Goal: Task Accomplishment & Management: Manage account settings

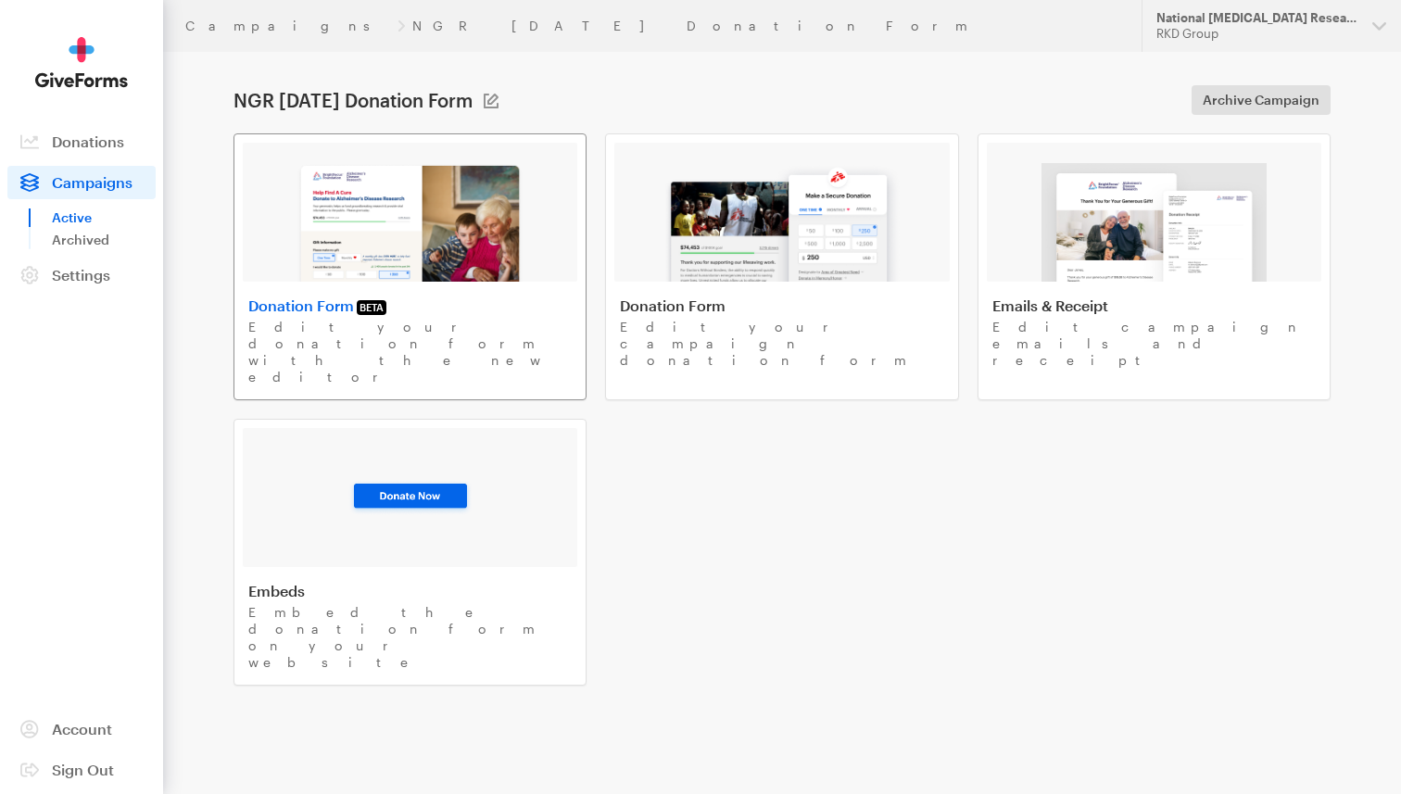
click at [415, 196] on img at bounding box center [409, 222] width 227 height 119
click at [766, 262] on img at bounding box center [781, 222] width 236 height 119
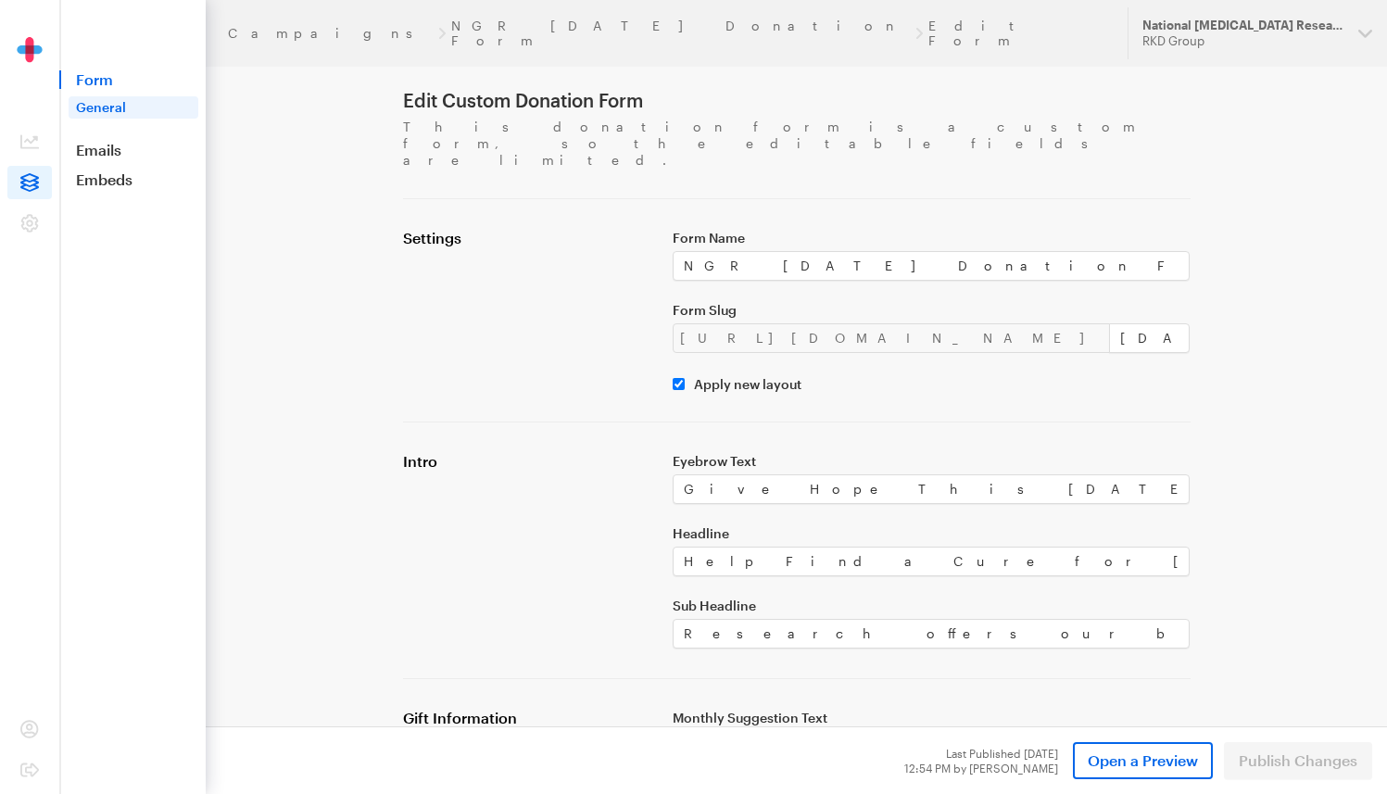
click at [280, 31] on link "Campaigns" at bounding box center [330, 33] width 205 height 15
